Goal: Task Accomplishment & Management: Use online tool/utility

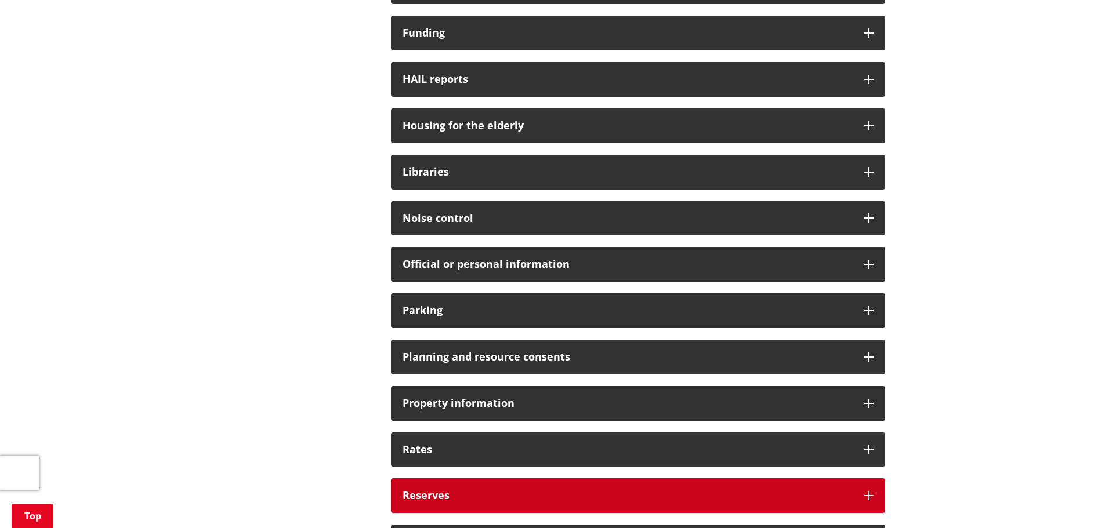
scroll to position [754, 0]
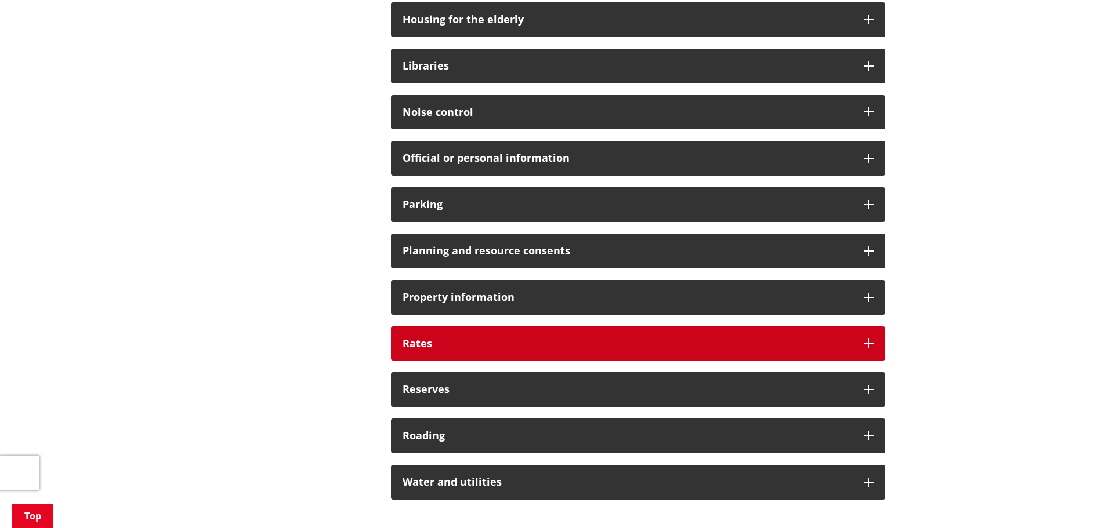
click at [437, 346] on h3 "Rates" at bounding box center [627, 344] width 450 height 12
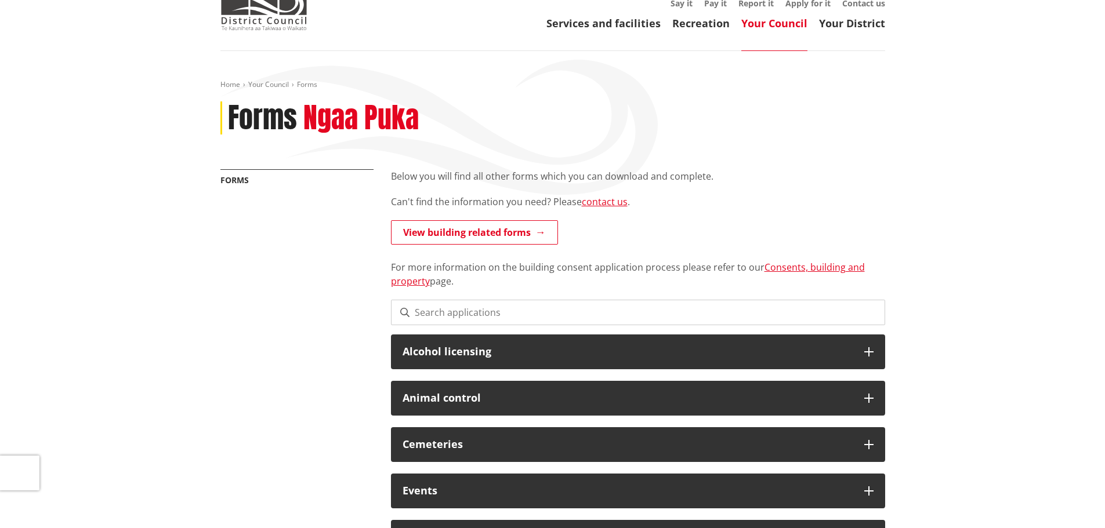
scroll to position [0, 0]
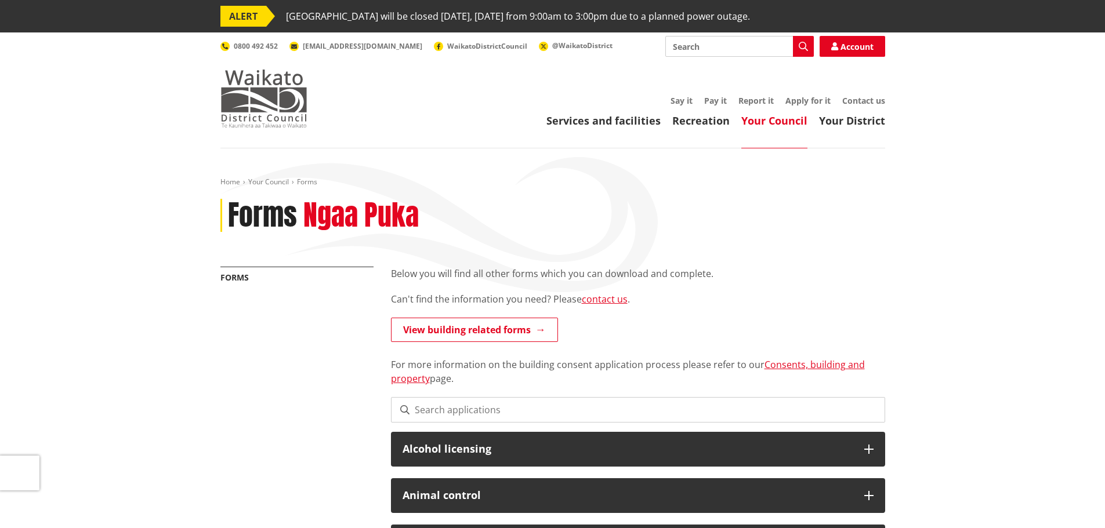
click at [266, 101] on img at bounding box center [263, 99] width 87 height 58
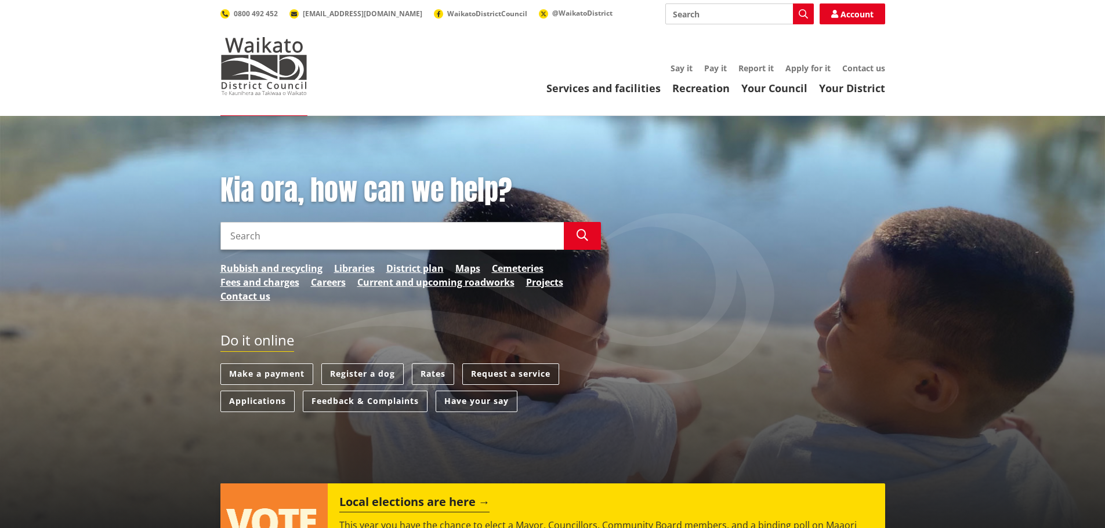
click at [519, 365] on link "Request a service" at bounding box center [510, 374] width 97 height 21
